Goal: Task Accomplishment & Management: Manage account settings

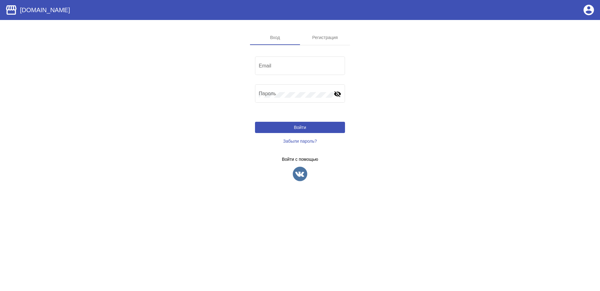
click at [379, 107] on app-sign "Вход Регистрация Email Пароль visibility_off Войти Забыли пароль? Войти с помощ…" at bounding box center [300, 111] width 600 height 162
click at [287, 66] on input "Email" at bounding box center [300, 67] width 82 height 6
click at [429, 131] on app-sign "Вход Регистрация Email Пароль visibility_off Войти Забыли пароль? Войти с помощ…" at bounding box center [300, 111] width 600 height 162
click at [303, 175] on img at bounding box center [300, 174] width 16 height 16
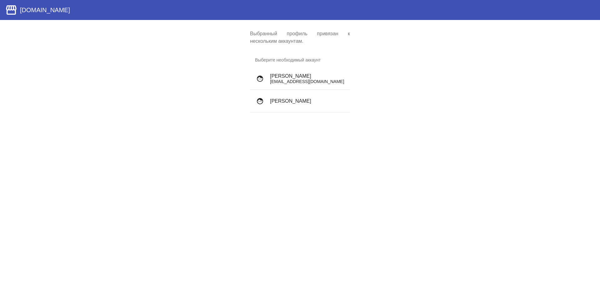
click at [332, 82] on p "mavelshow@gmail.com" at bounding box center [307, 81] width 75 height 5
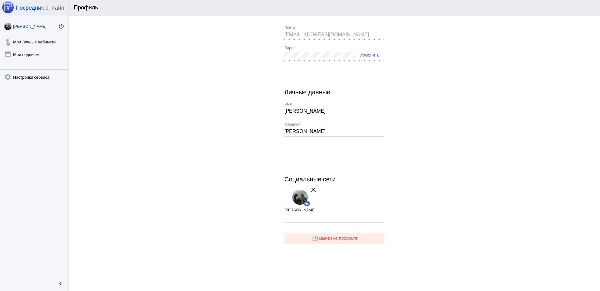
drag, startPoint x: 336, startPoint y: 236, endPoint x: 348, endPoint y: 231, distance: 12.4
click at [337, 236] on span "power_settings_new Выйти из профиля" at bounding box center [334, 238] width 46 height 5
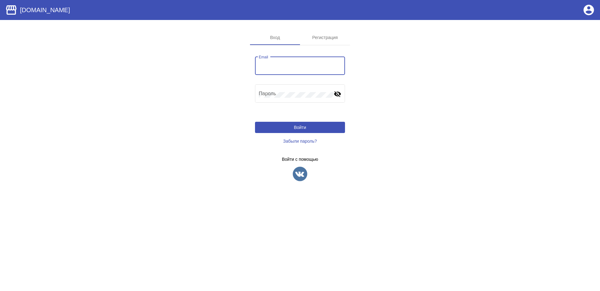
click at [266, 67] on input "Email" at bounding box center [300, 67] width 82 height 6
click at [297, 72] on div "Email" at bounding box center [300, 65] width 82 height 20
click at [296, 65] on input "Email" at bounding box center [300, 67] width 82 height 6
click at [280, 64] on div "Email" at bounding box center [300, 65] width 82 height 20
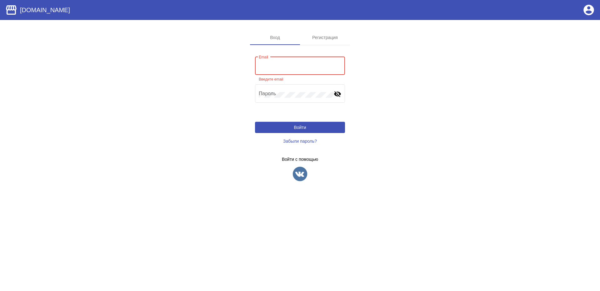
type input "ф"
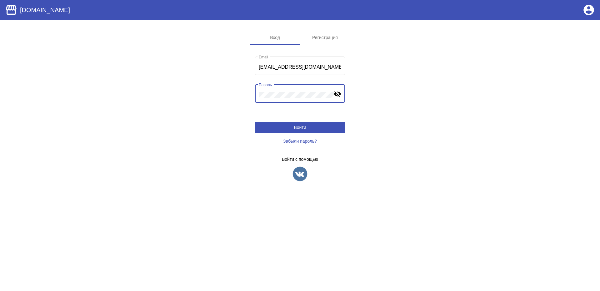
click at [289, 127] on button "Войти" at bounding box center [300, 127] width 90 height 11
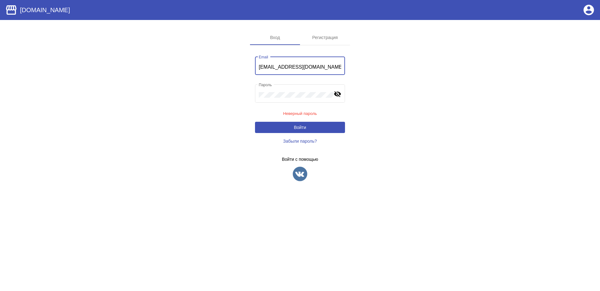
drag, startPoint x: 323, startPoint y: 68, endPoint x: 258, endPoint y: 65, distance: 65.6
click at [258, 65] on div "[EMAIL_ADDRESS][DOMAIN_NAME] Email" at bounding box center [300, 65] width 90 height 20
type input "[EMAIL_ADDRESS][DOMAIN_NAME]"
click at [298, 127] on span "Войти" at bounding box center [300, 127] width 12 height 5
